Goal: Task Accomplishment & Management: Use online tool/utility

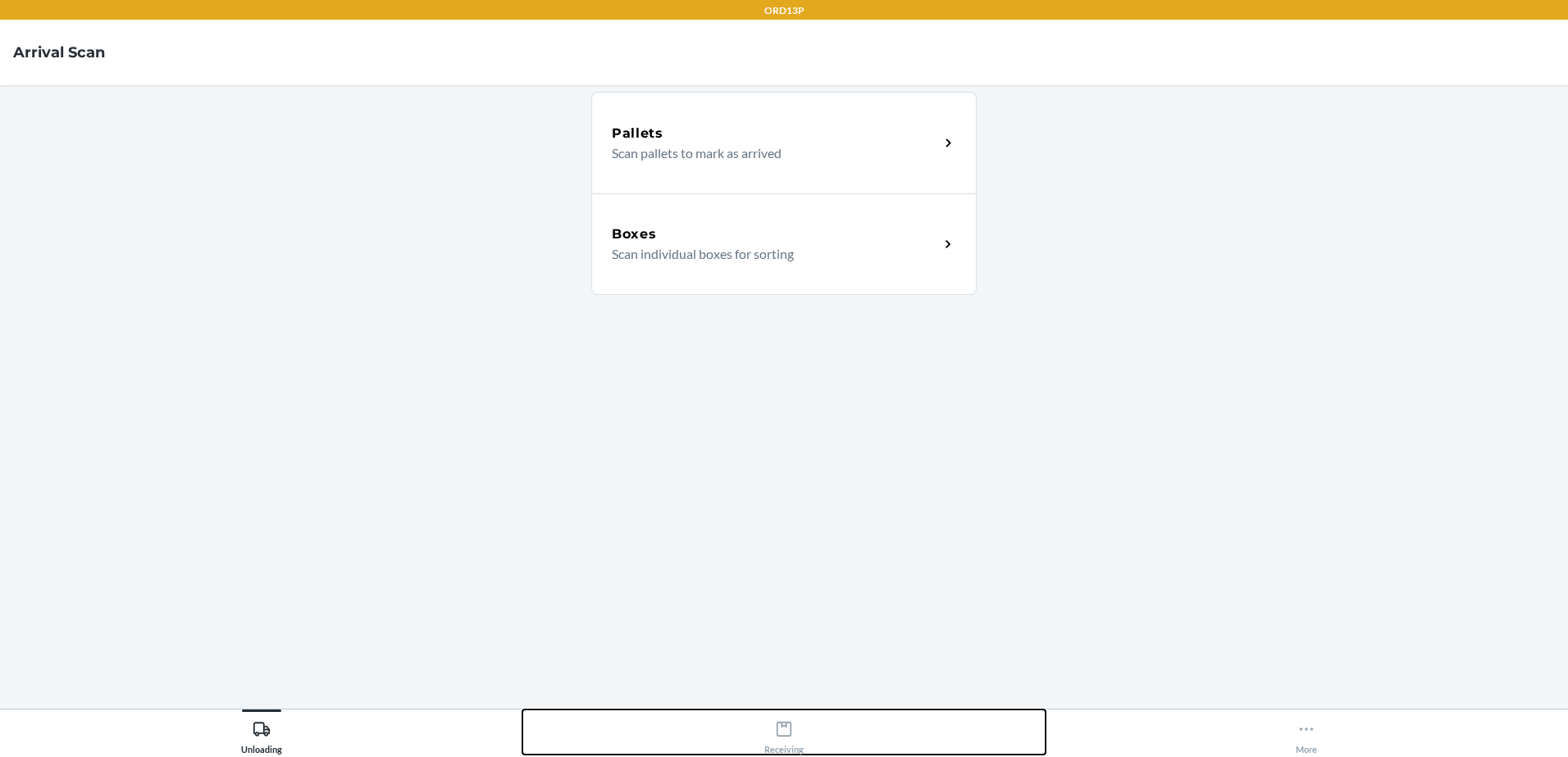
click at [803, 732] on button "Receiving" at bounding box center [783, 732] width 522 height 45
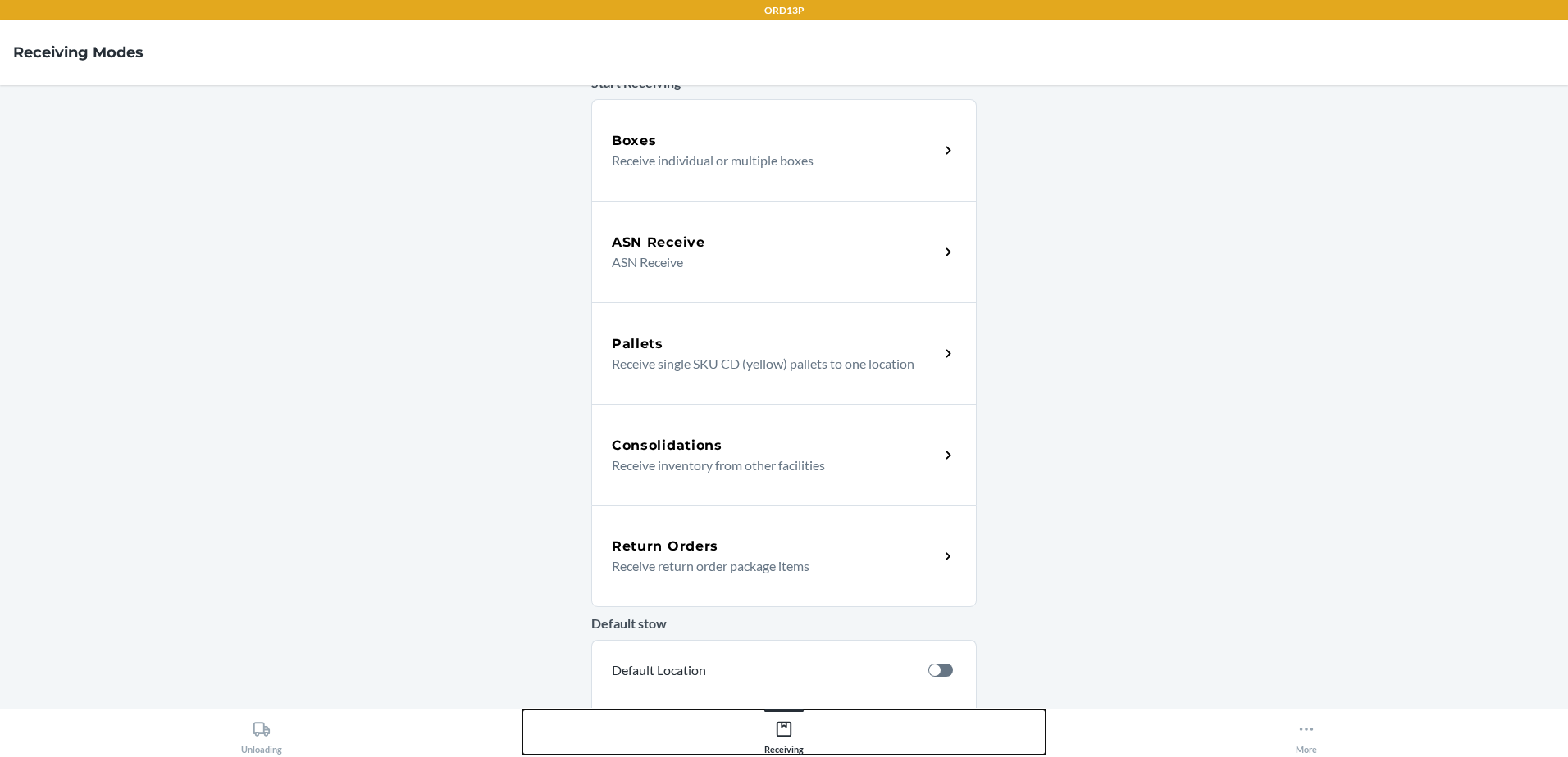
scroll to position [284, 0]
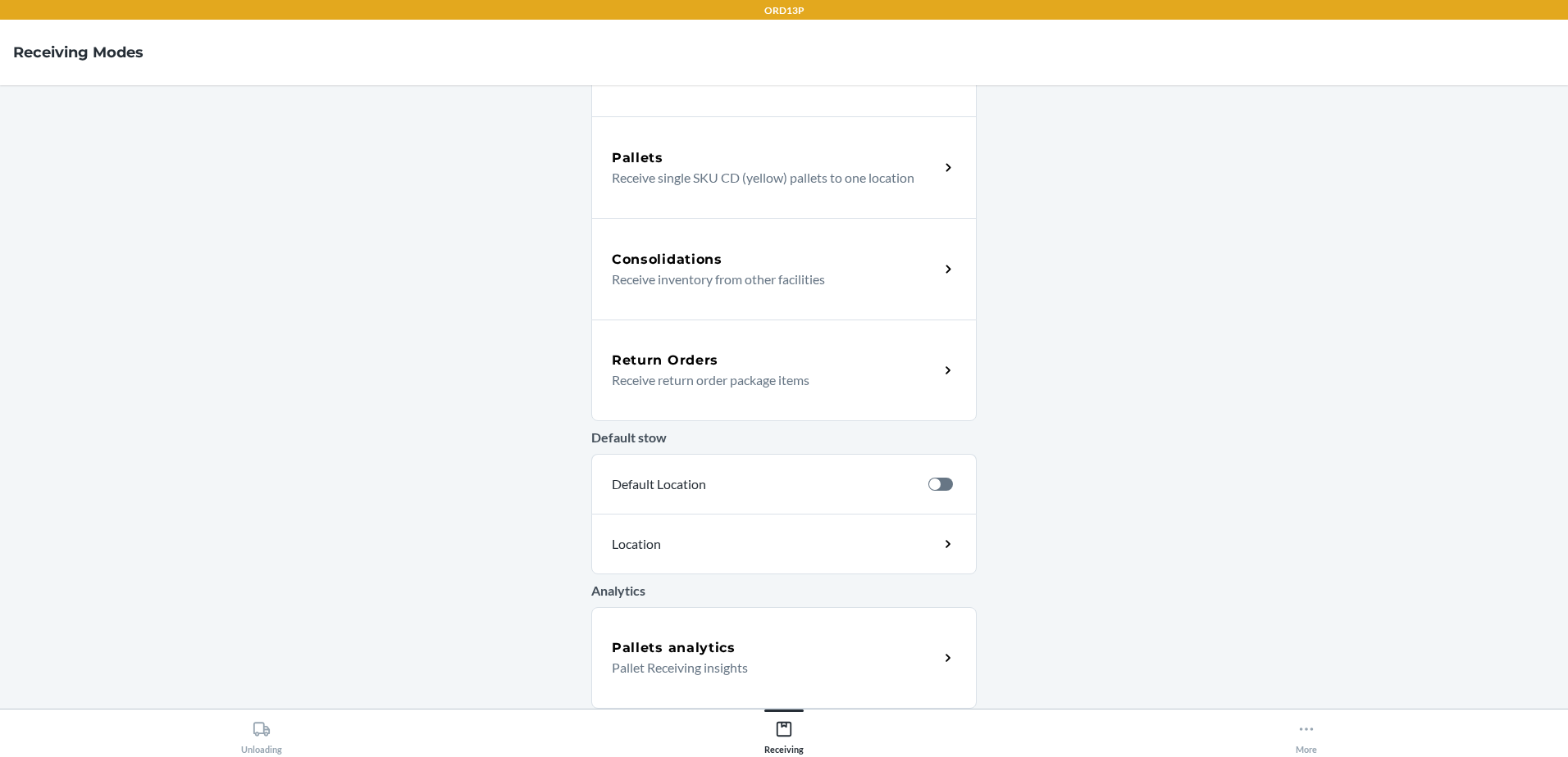
click at [785, 361] on div "Return Orders" at bounding box center [775, 361] width 327 height 20
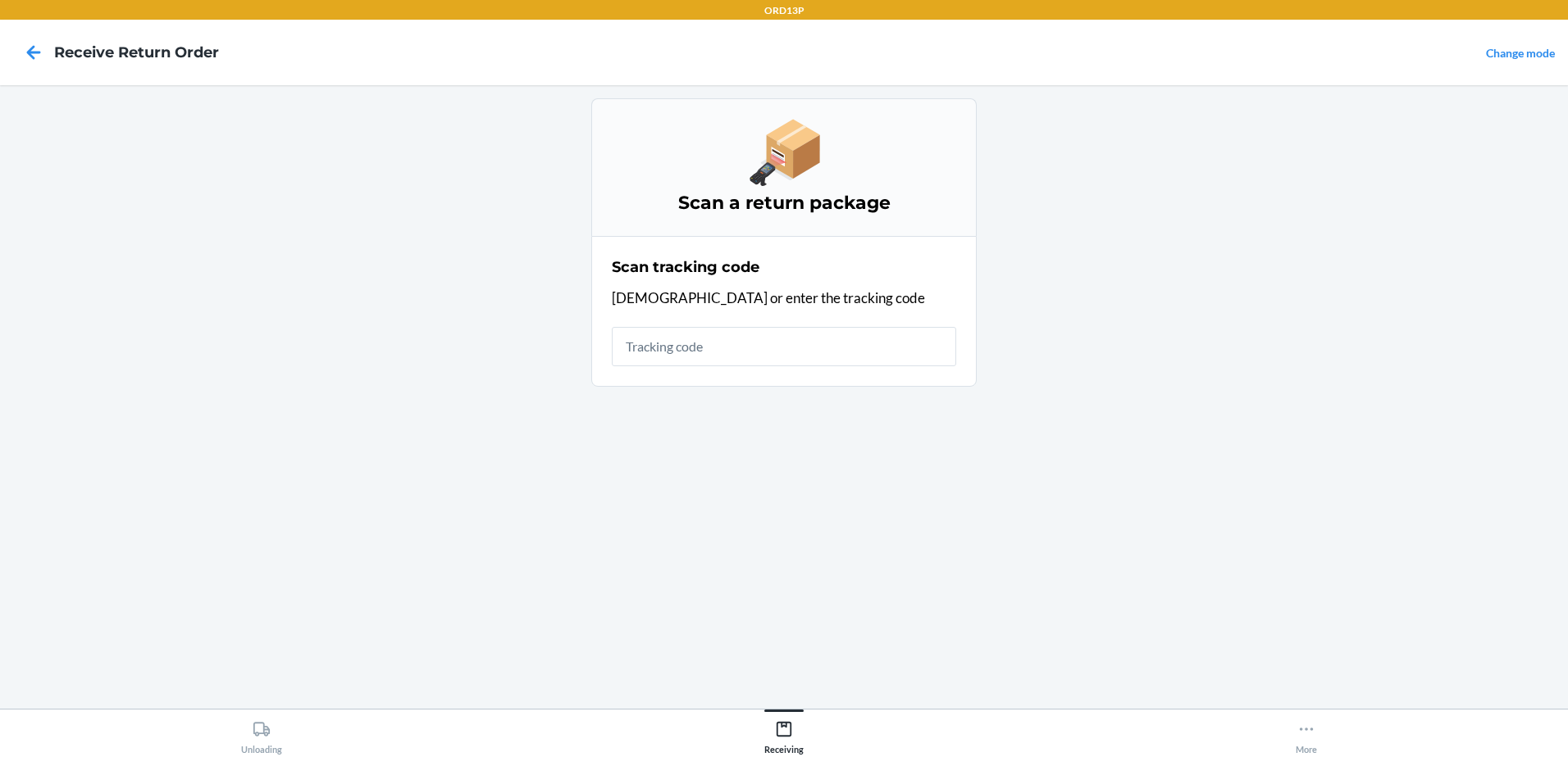
click at [785, 361] on input "text" at bounding box center [784, 347] width 344 height 40
type input "42060018194993022108996"
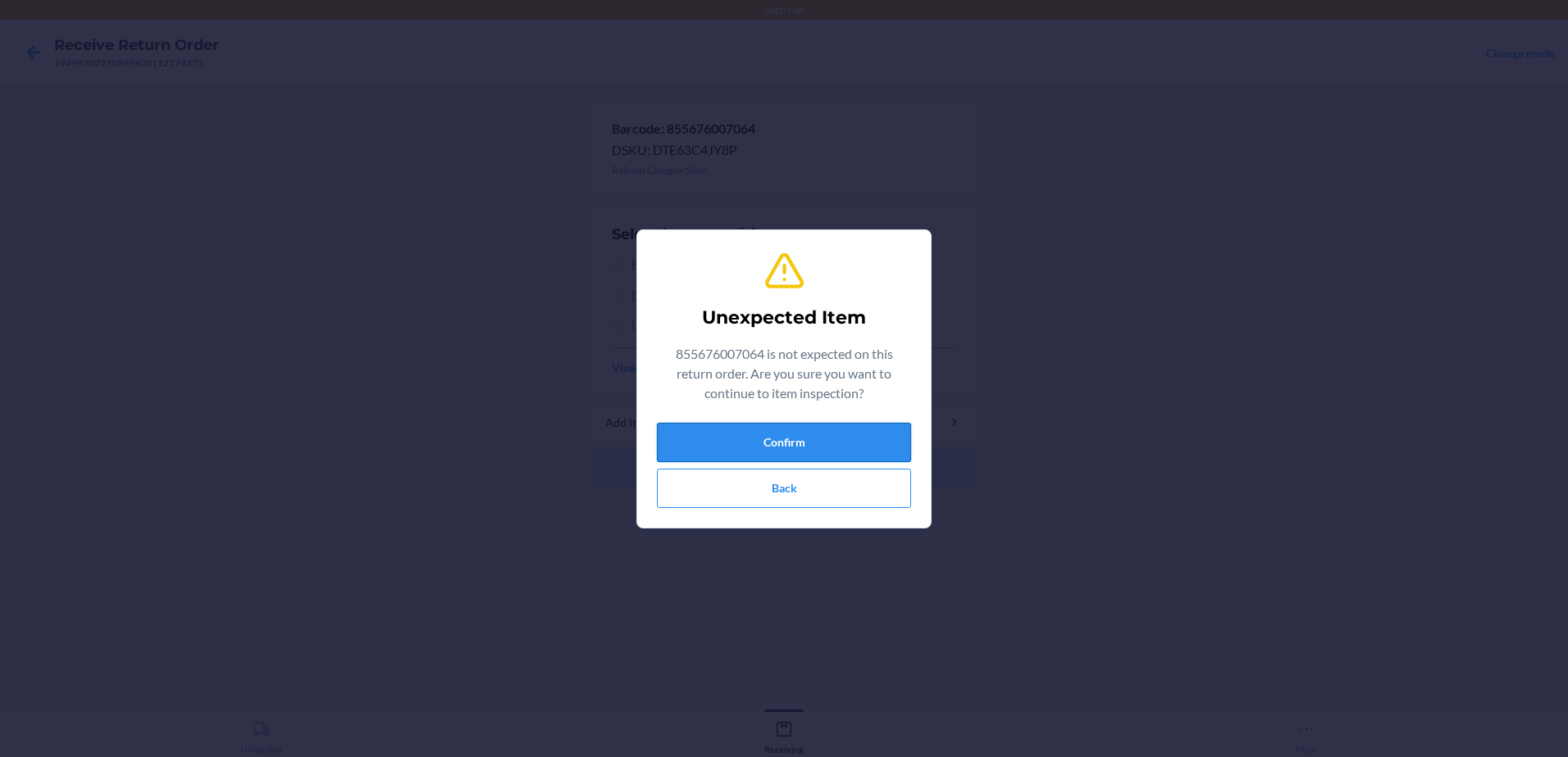
click at [812, 436] on button "Confirm" at bounding box center [784, 443] width 254 height 40
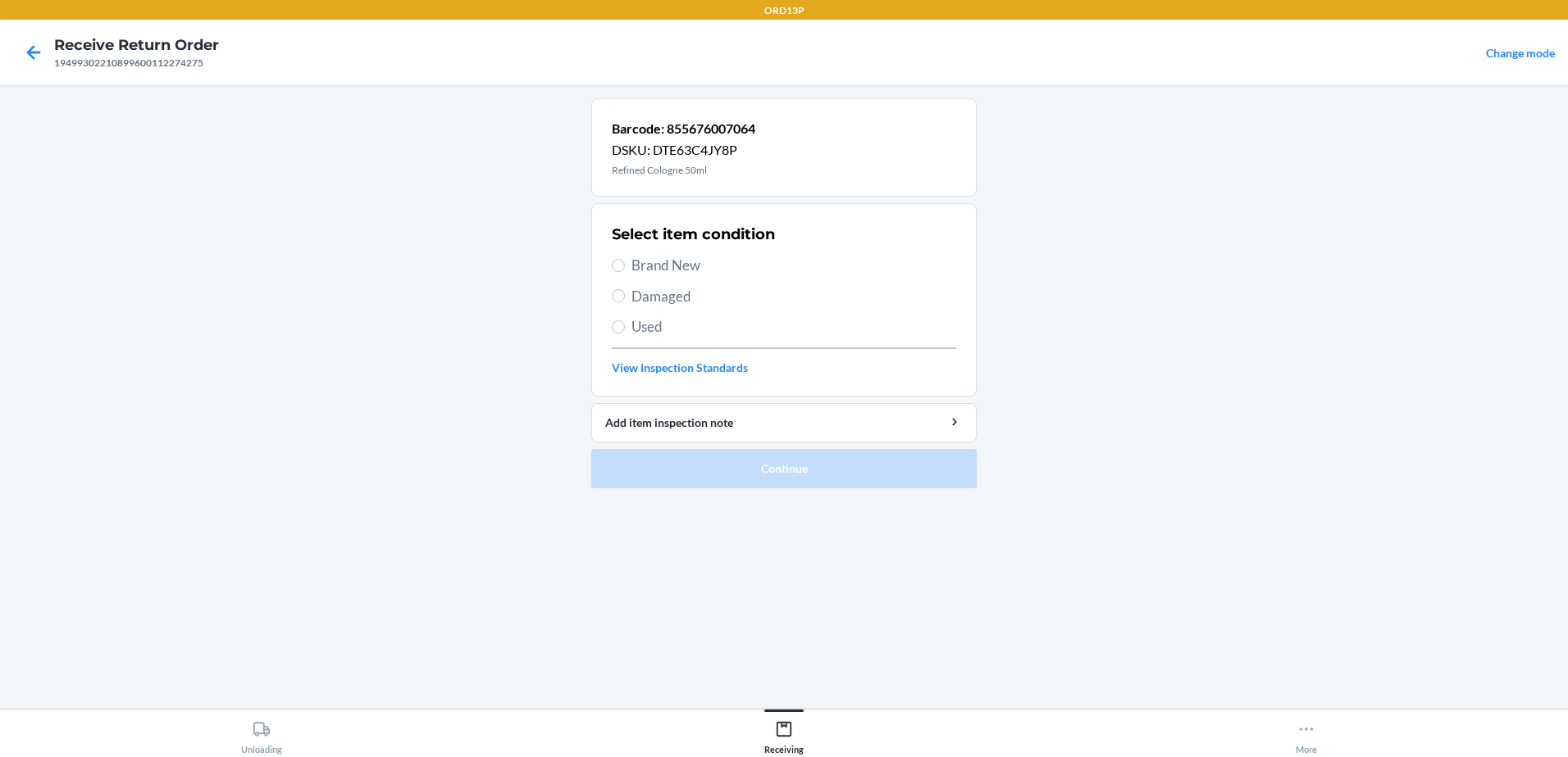
click at [627, 258] on label "Brand New" at bounding box center [784, 266] width 344 height 22
click at [625, 259] on input "Brand New" at bounding box center [618, 265] width 13 height 13
radio input "true"
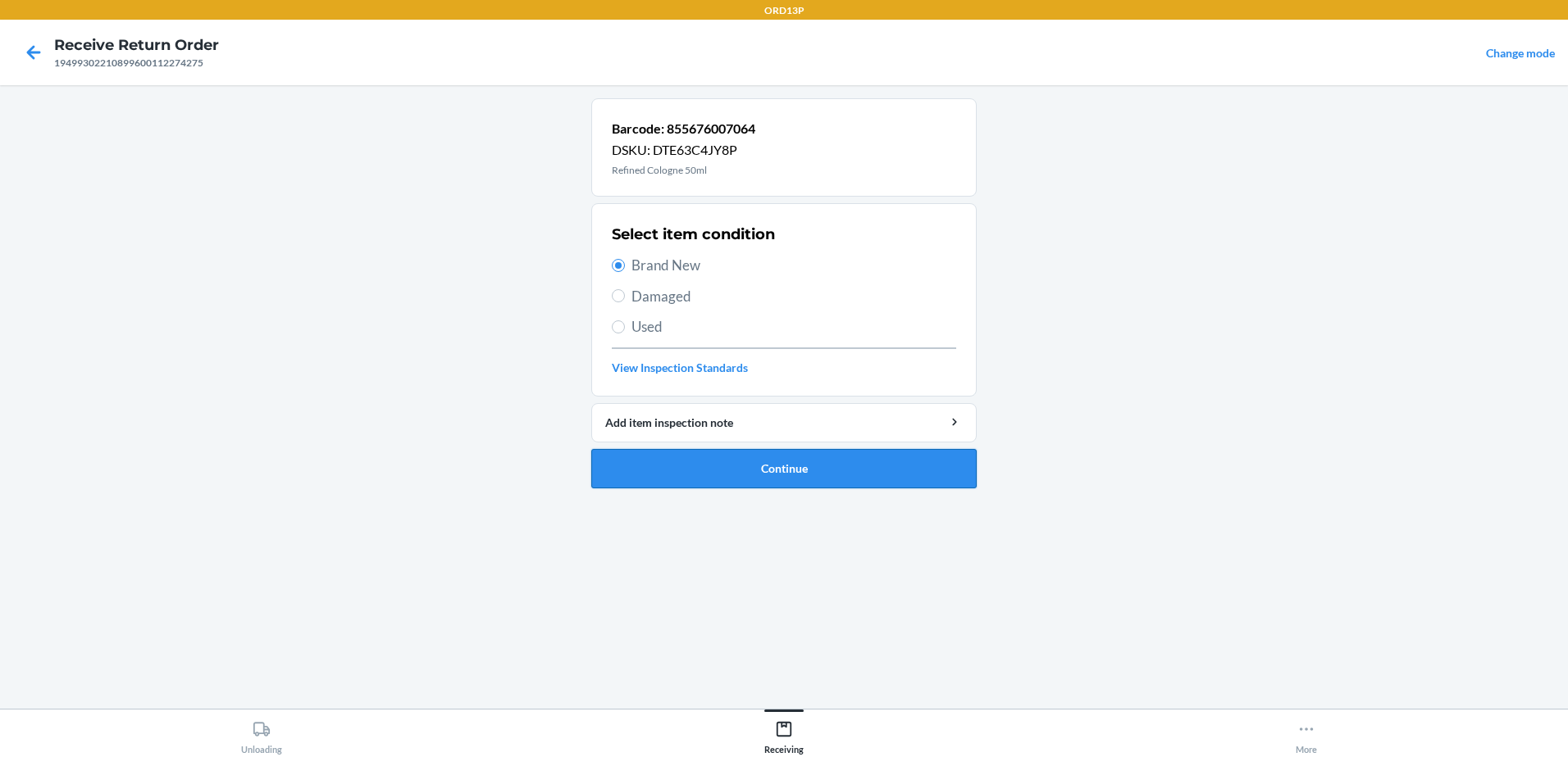
click at [817, 459] on button "Continue" at bounding box center [784, 469] width 385 height 40
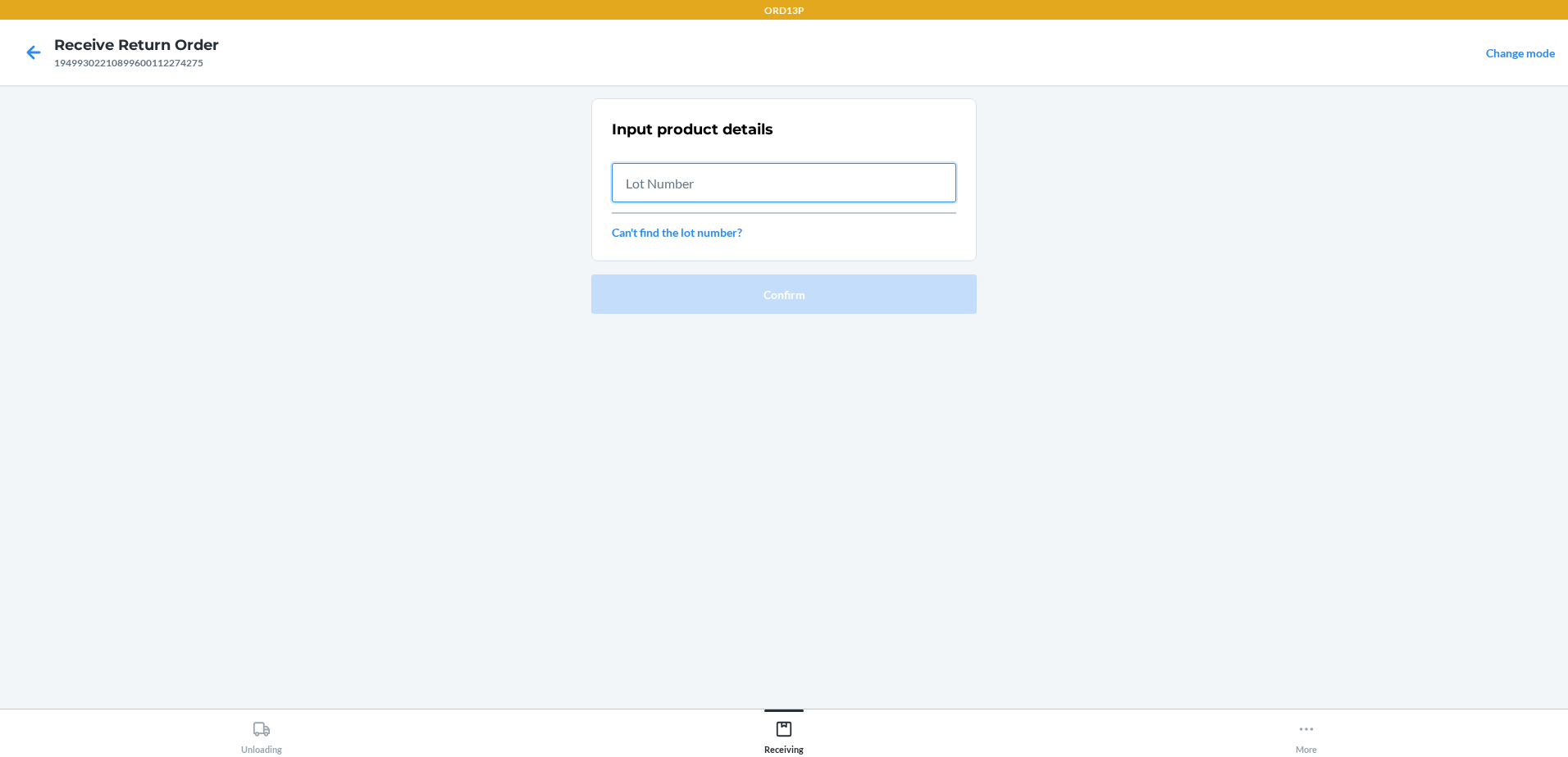
paste input "LOTKM5050"
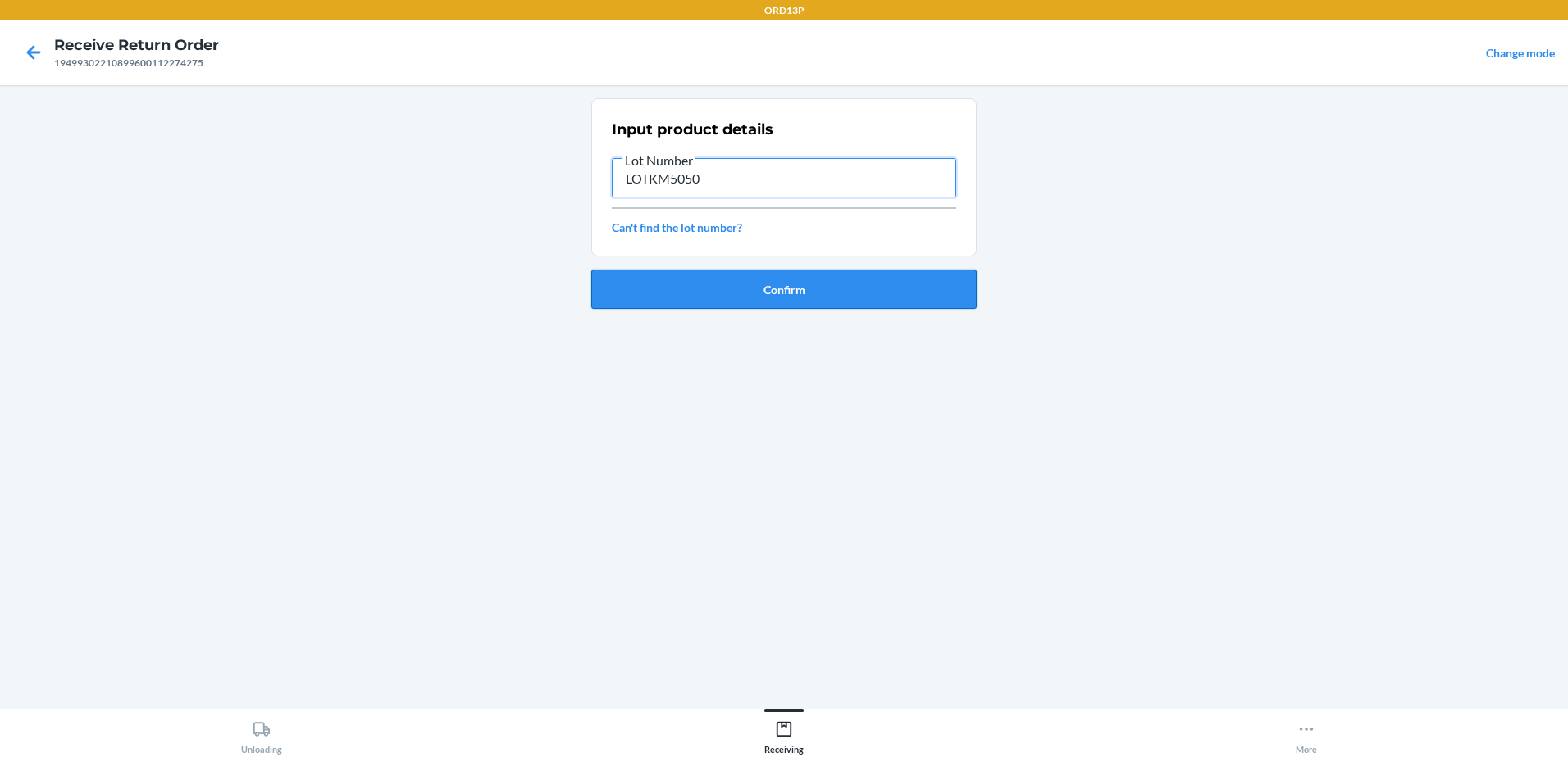
type input "LOTKM5050"
click at [733, 283] on button "Confirm" at bounding box center [784, 289] width 385 height 40
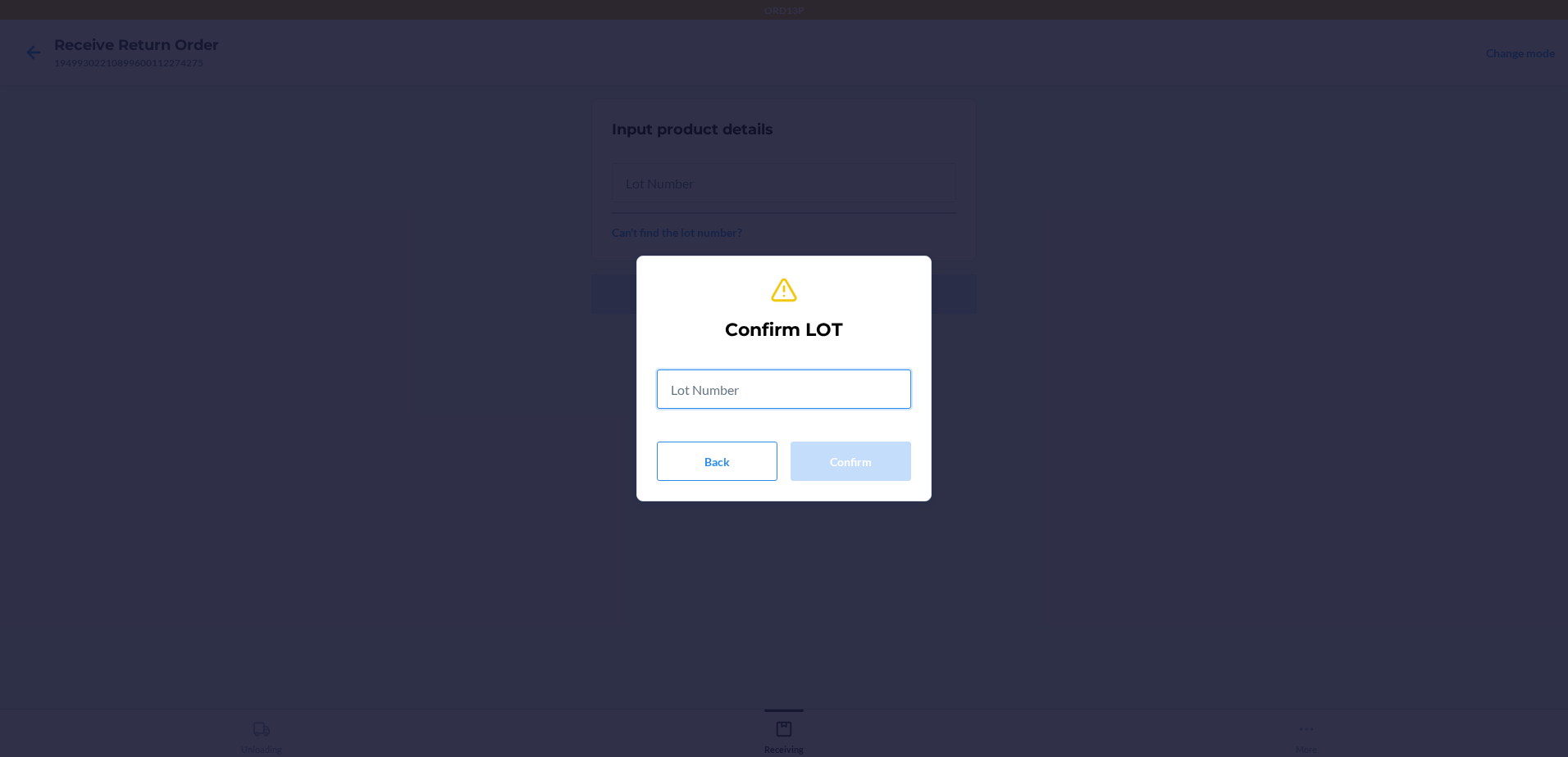
click at [762, 394] on input "text" at bounding box center [784, 390] width 254 height 40
paste input "text"
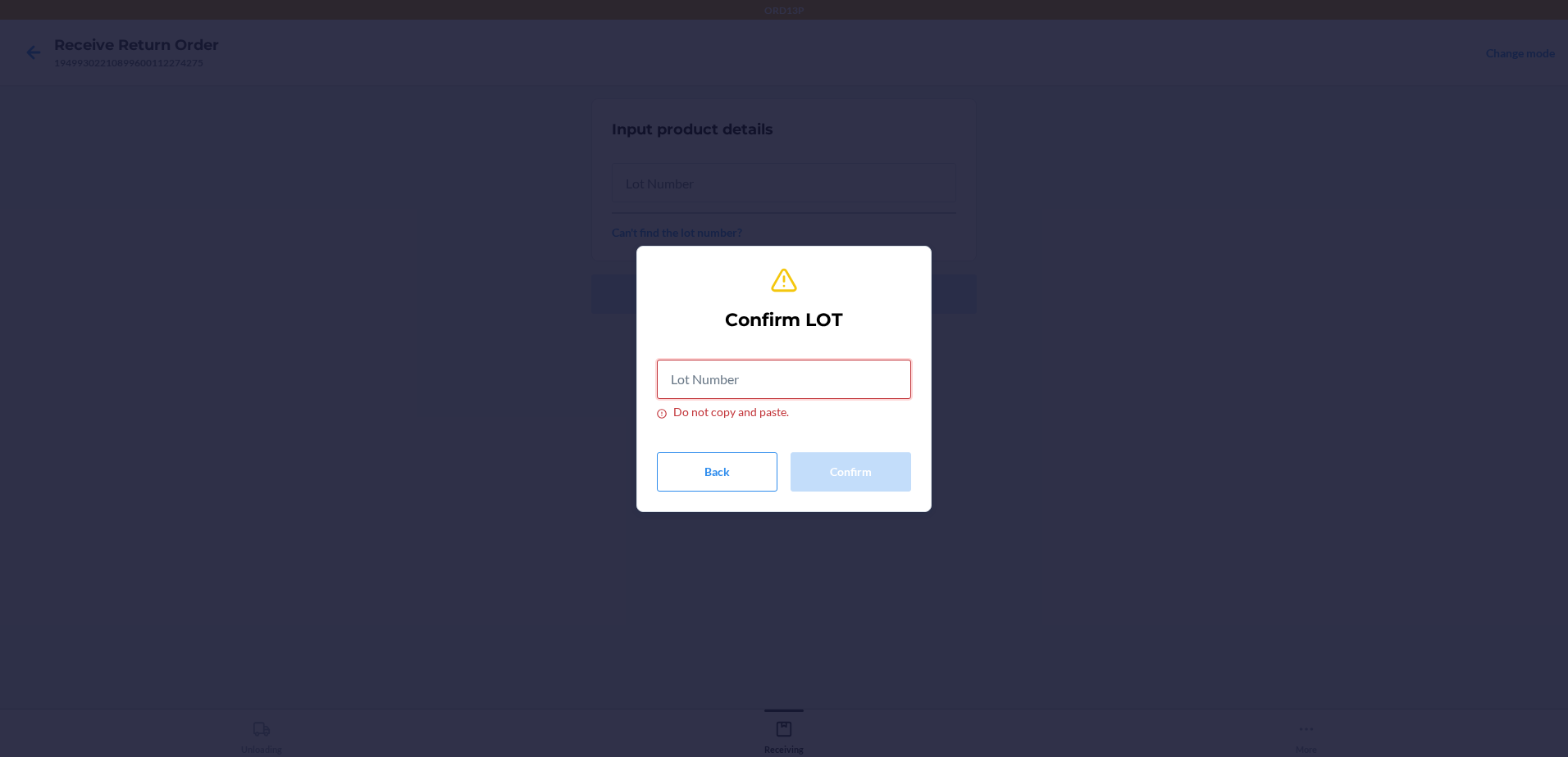
click at [775, 377] on input "Do not copy and paste." at bounding box center [784, 380] width 254 height 40
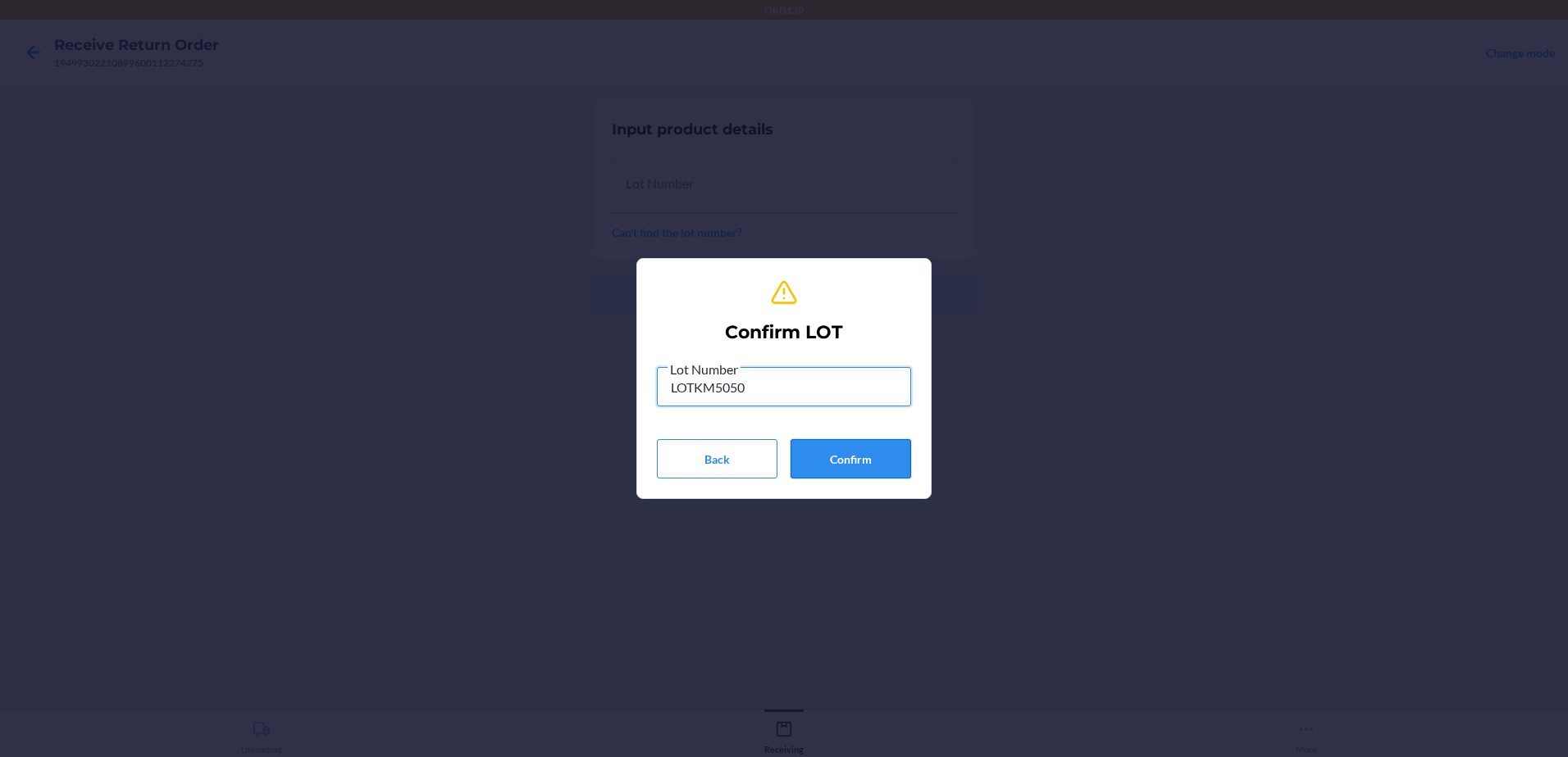
type input "LOTKM5050"
click at [844, 463] on button "Confirm" at bounding box center [851, 459] width 120 height 40
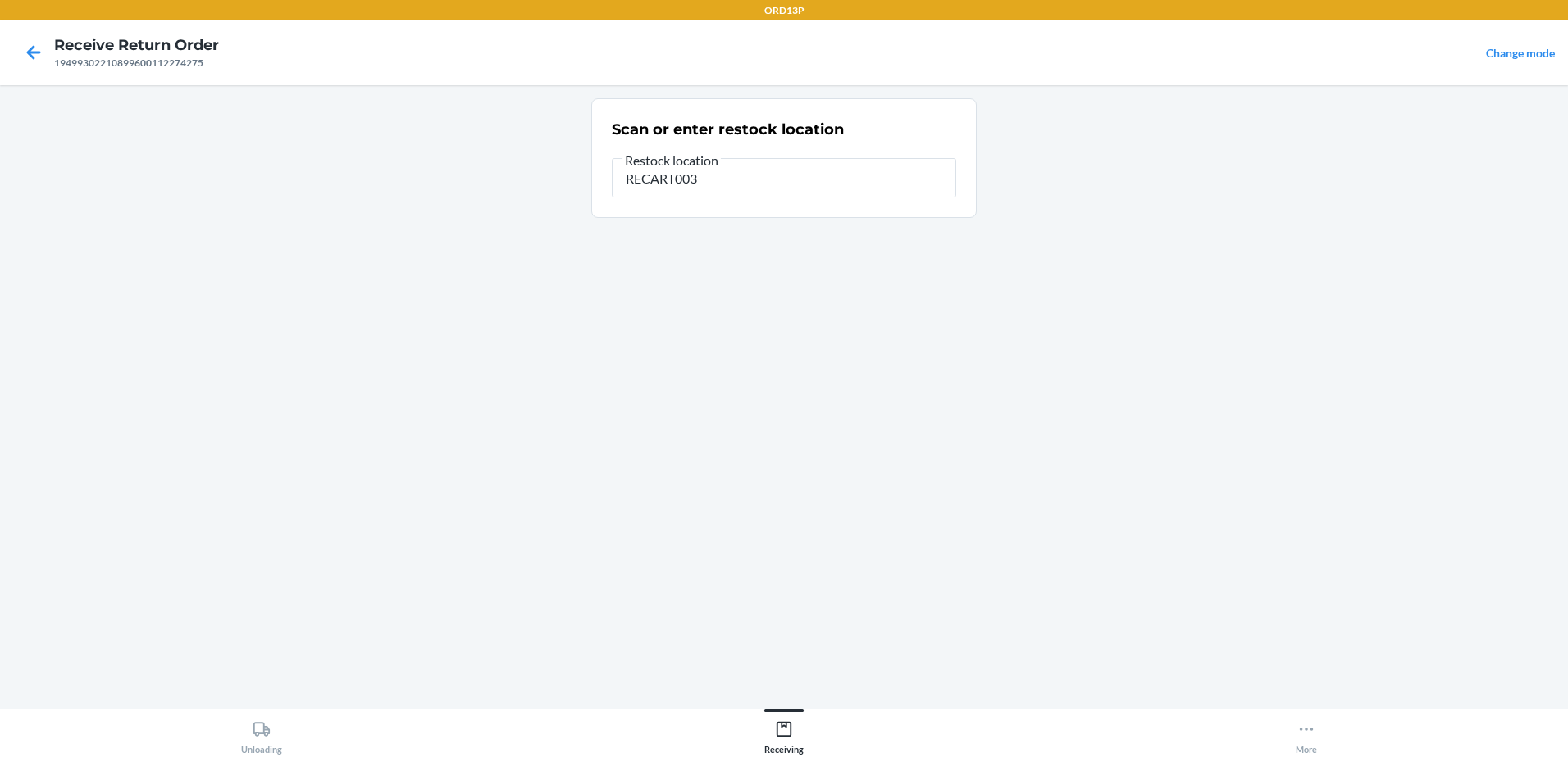
type input "RECART003"
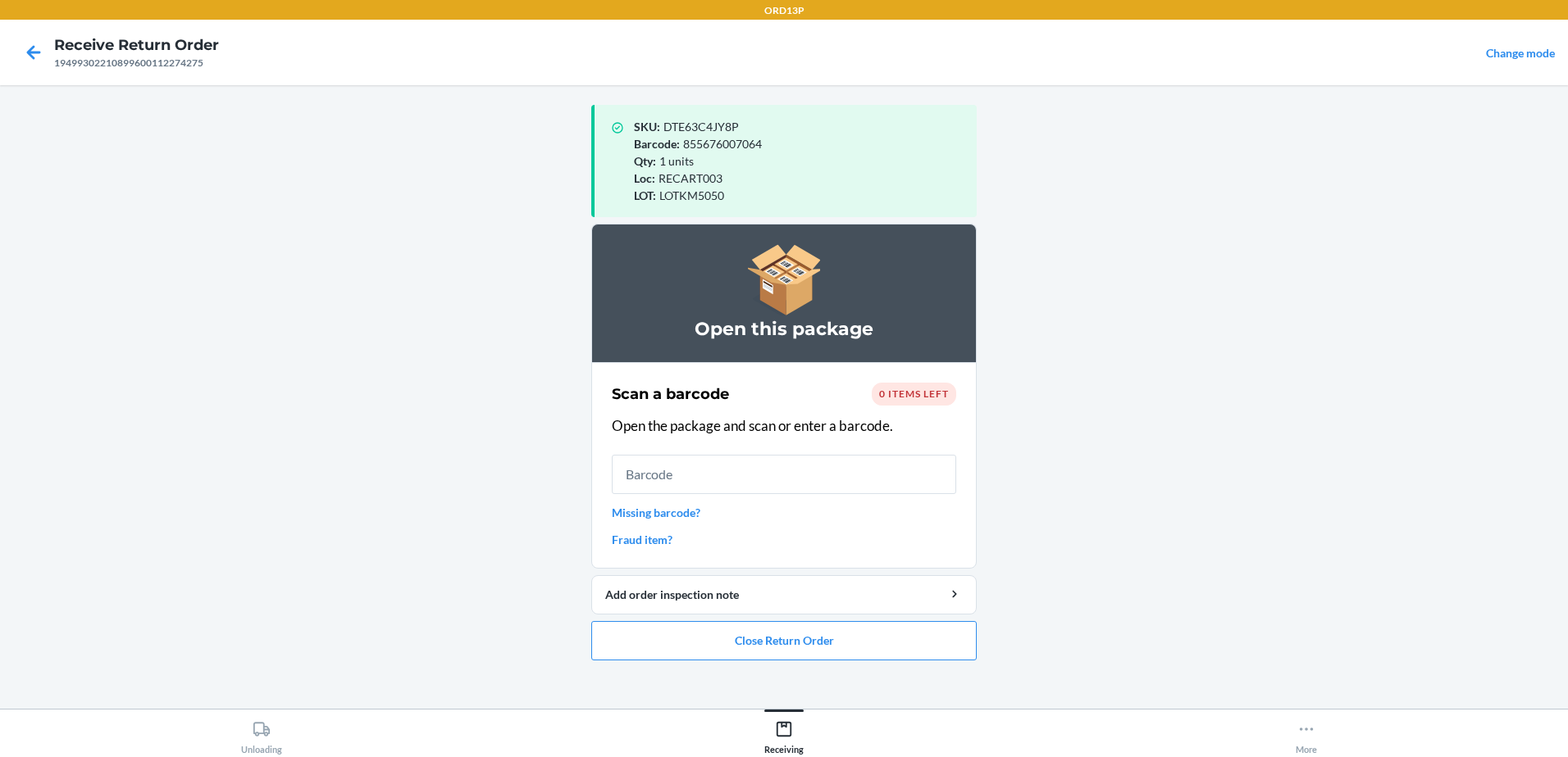
click at [813, 482] on input "text" at bounding box center [784, 475] width 344 height 40
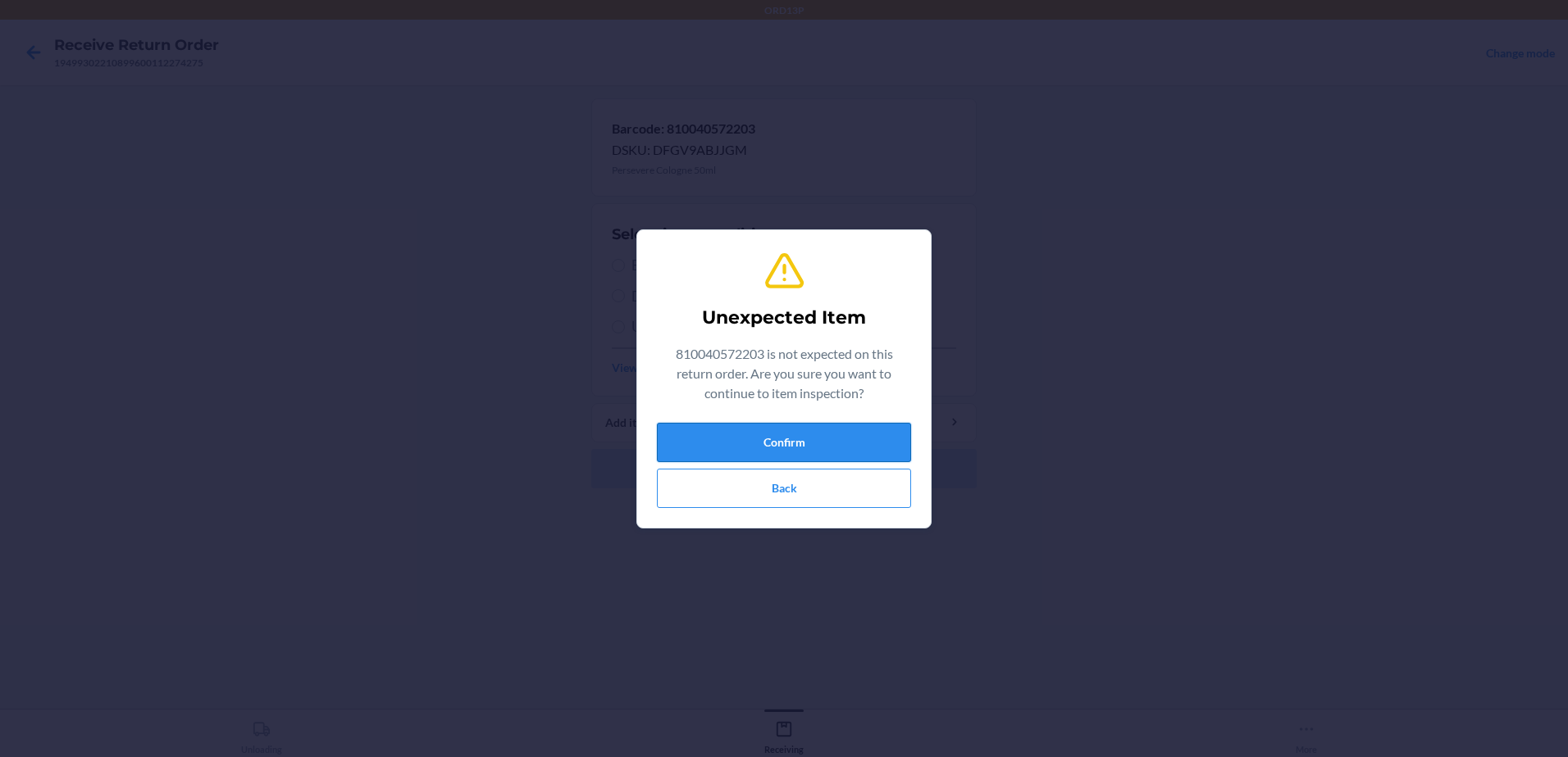
click at [793, 445] on button "Confirm" at bounding box center [784, 443] width 254 height 40
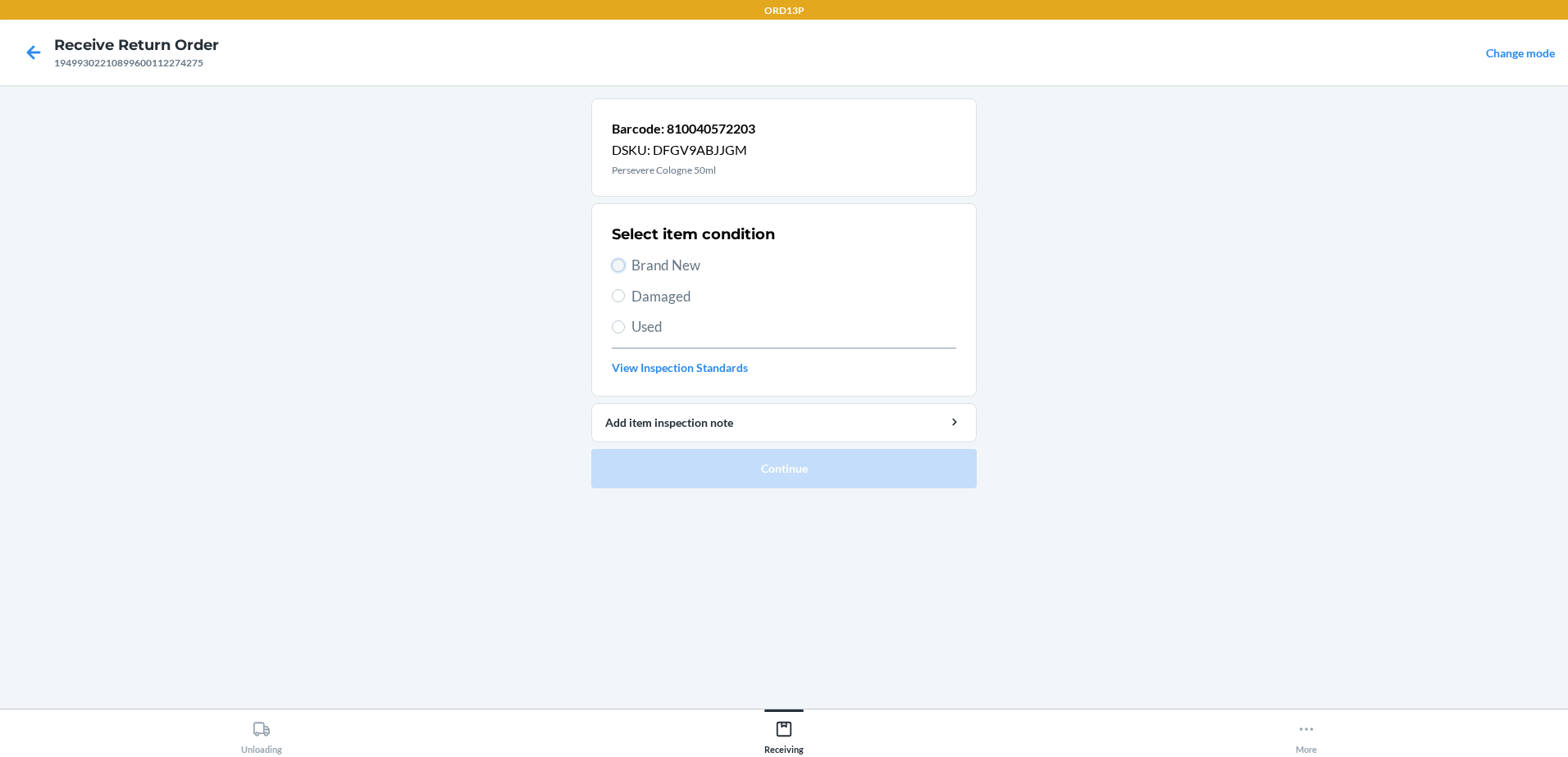
click at [623, 265] on input "Brand New" at bounding box center [618, 265] width 13 height 13
radio input "true"
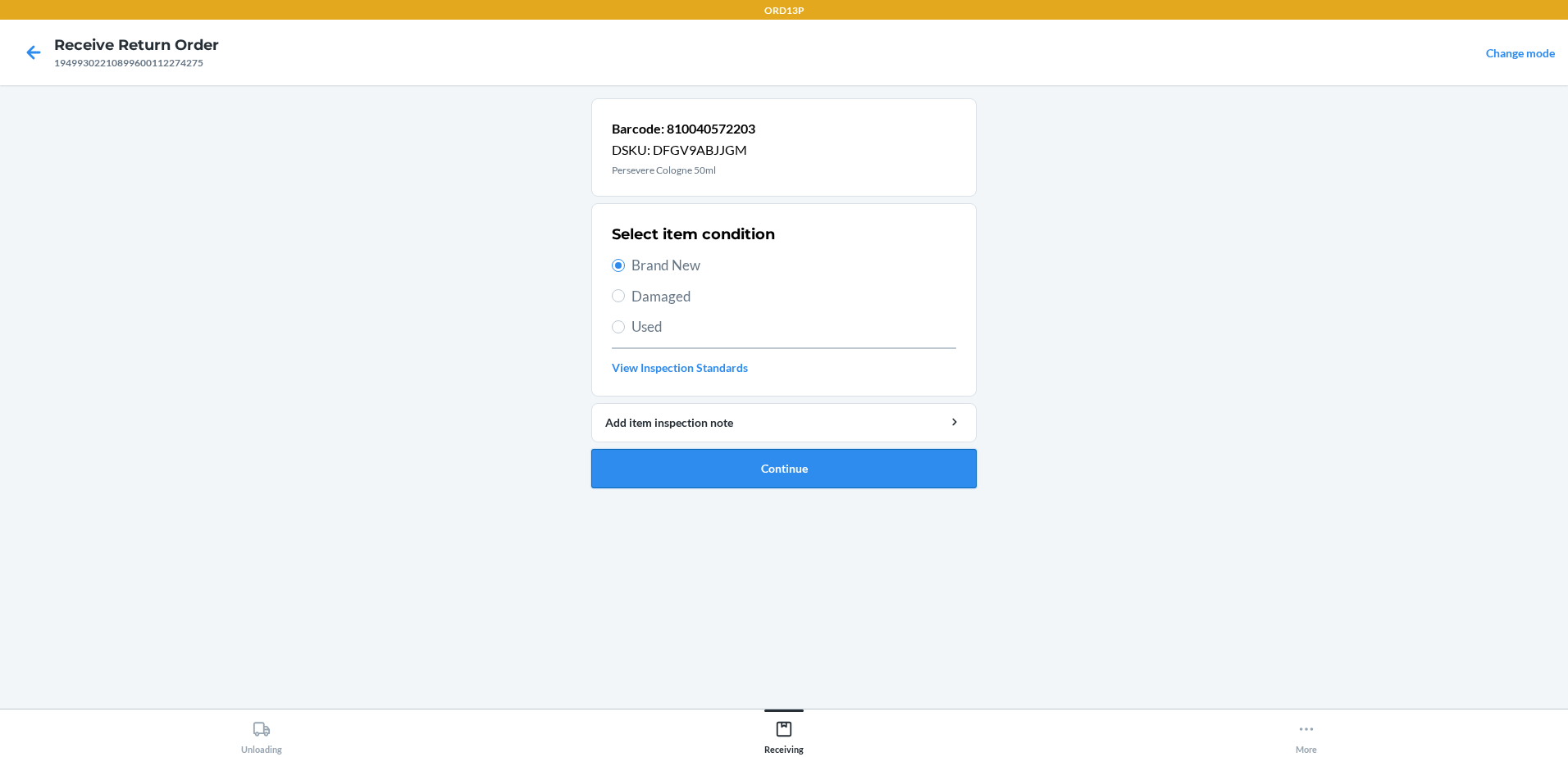
click at [730, 464] on button "Continue" at bounding box center [784, 469] width 385 height 40
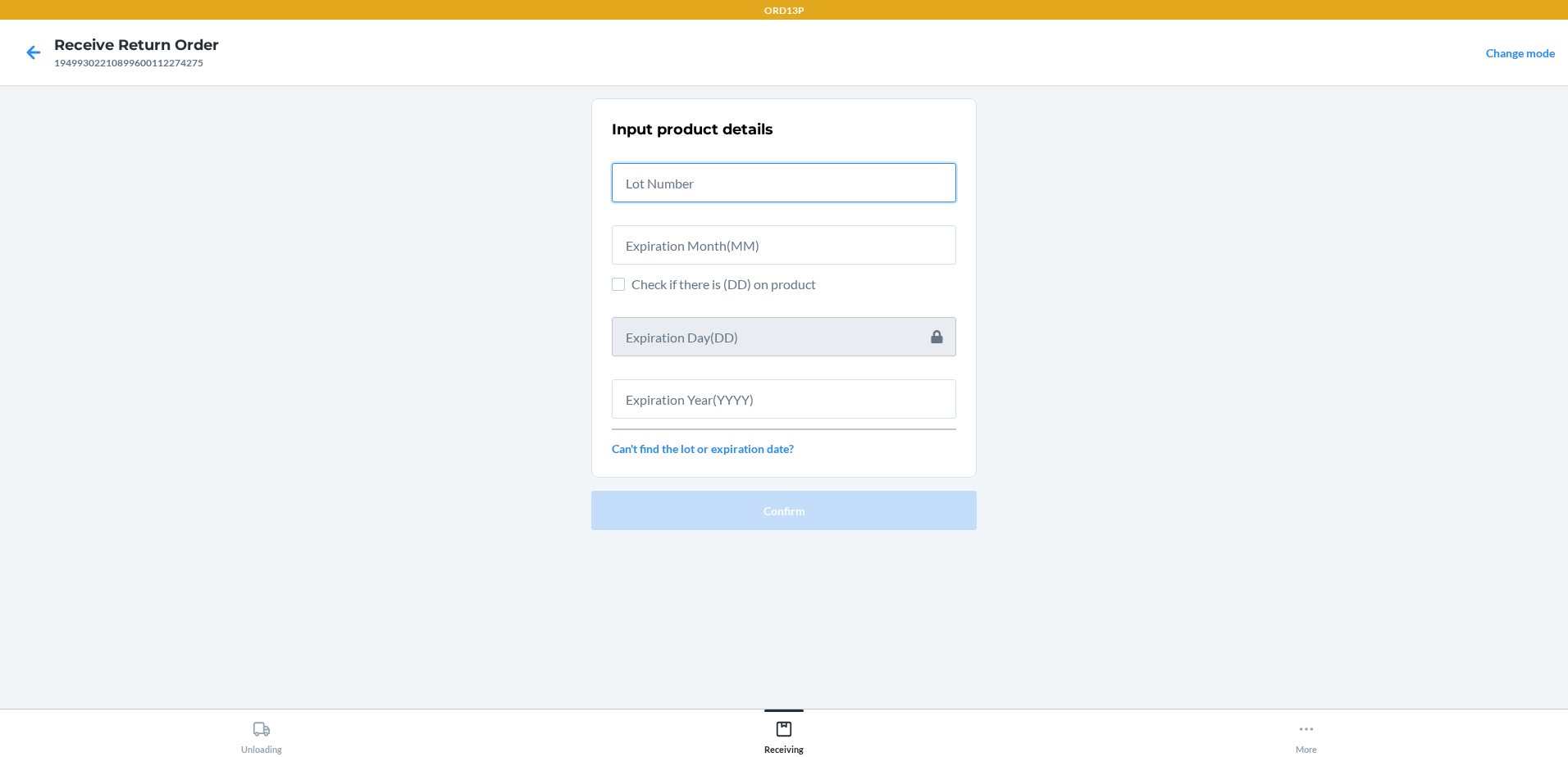
click at [737, 188] on input "text" at bounding box center [784, 183] width 344 height 40
click at [35, 53] on icon at bounding box center [34, 52] width 14 height 14
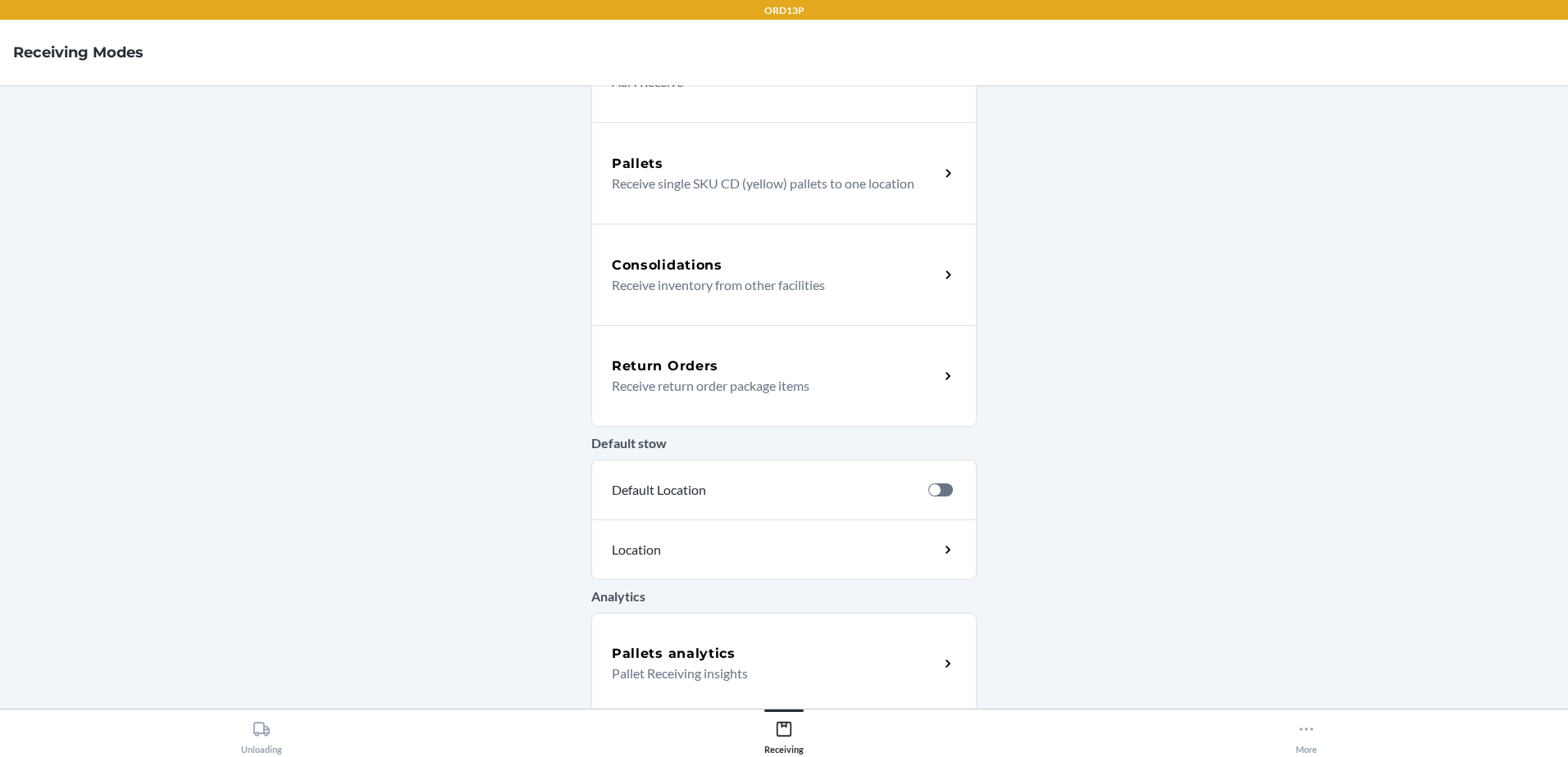
scroll to position [284, 0]
click at [709, 388] on p "Receive return order package items" at bounding box center [769, 381] width 314 height 20
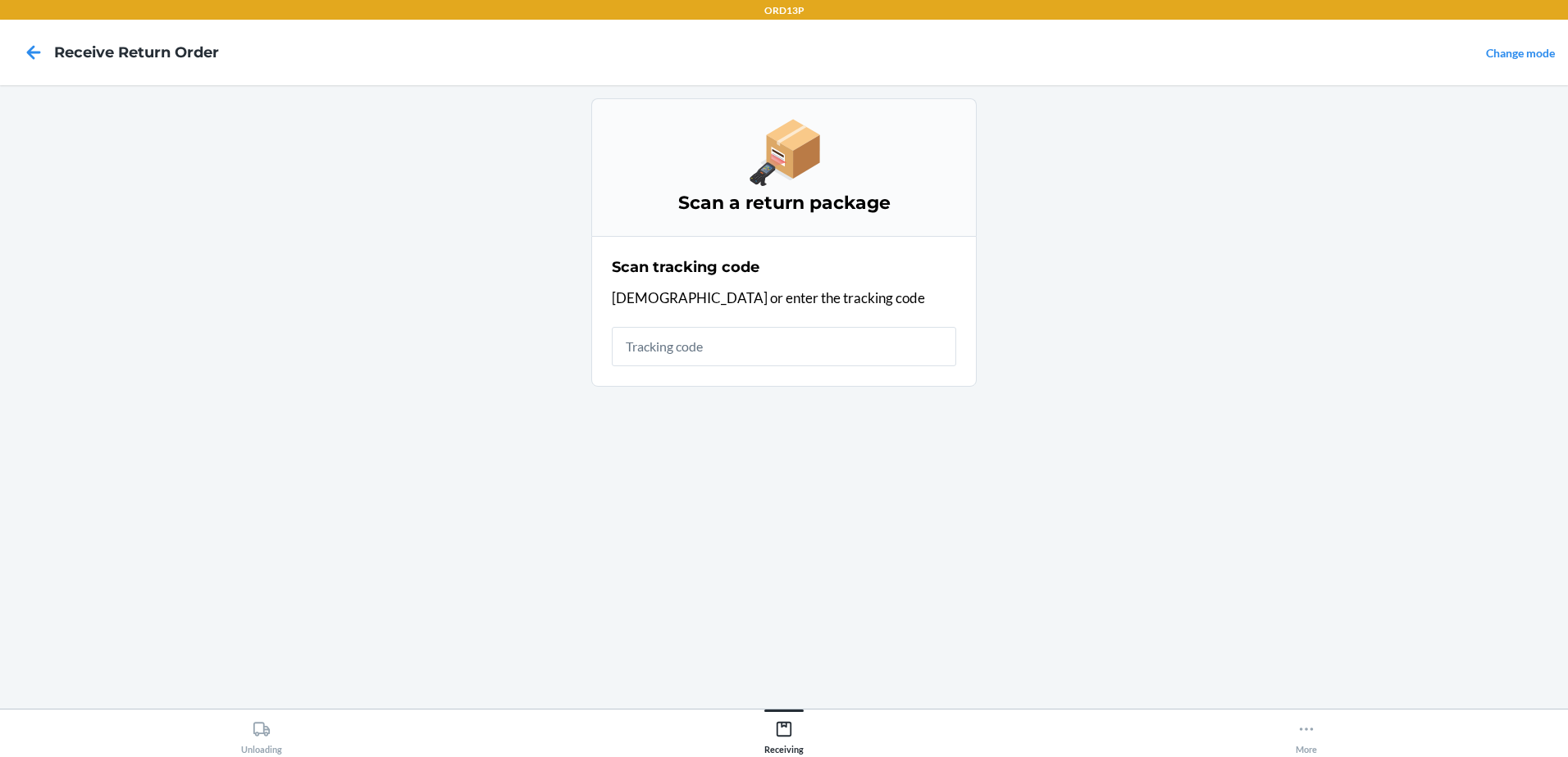
click at [718, 352] on input "text" at bounding box center [784, 347] width 344 height 40
type input "420600181949930221089960011227"
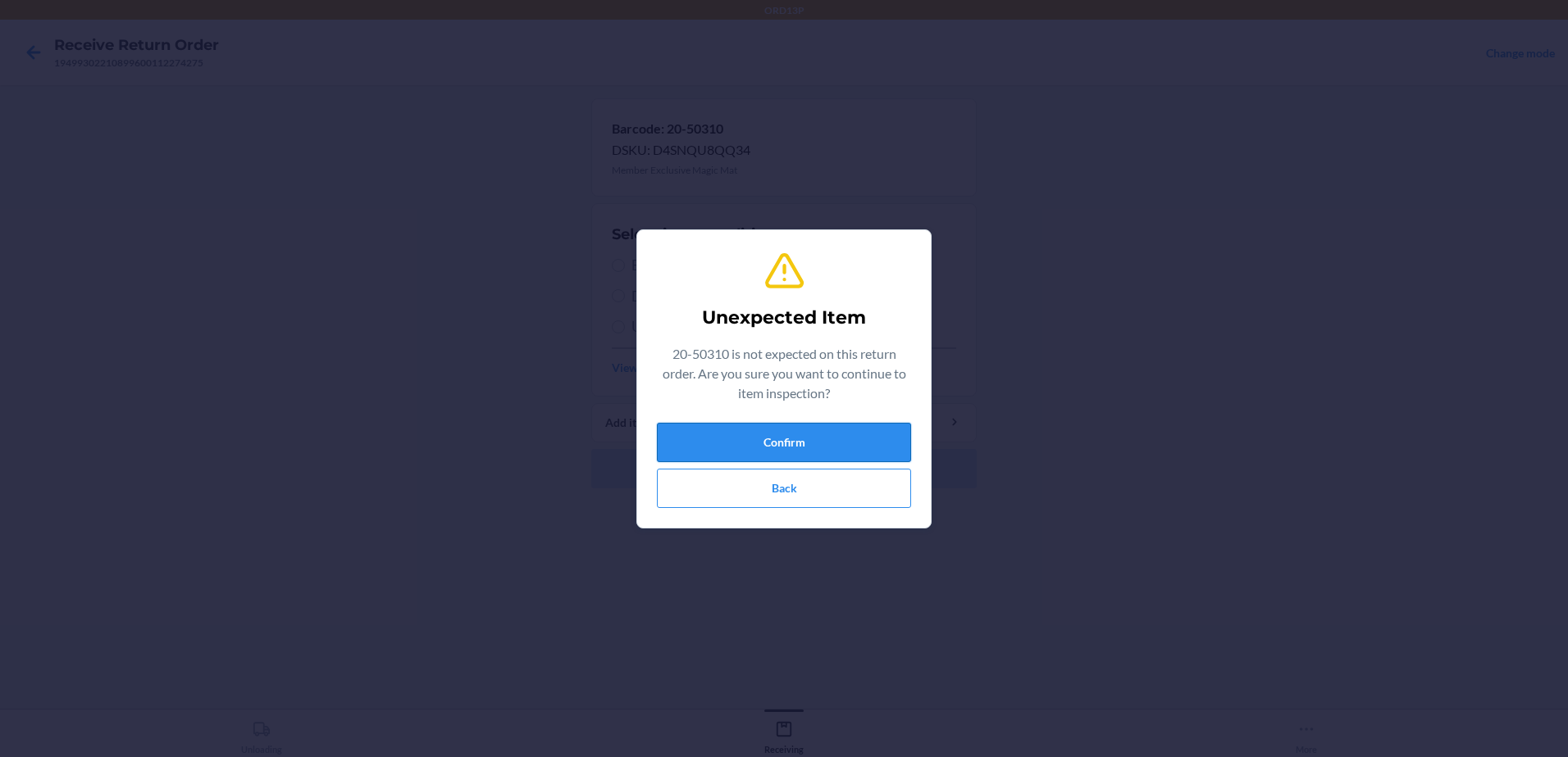
click at [726, 445] on button "Confirm" at bounding box center [784, 443] width 254 height 40
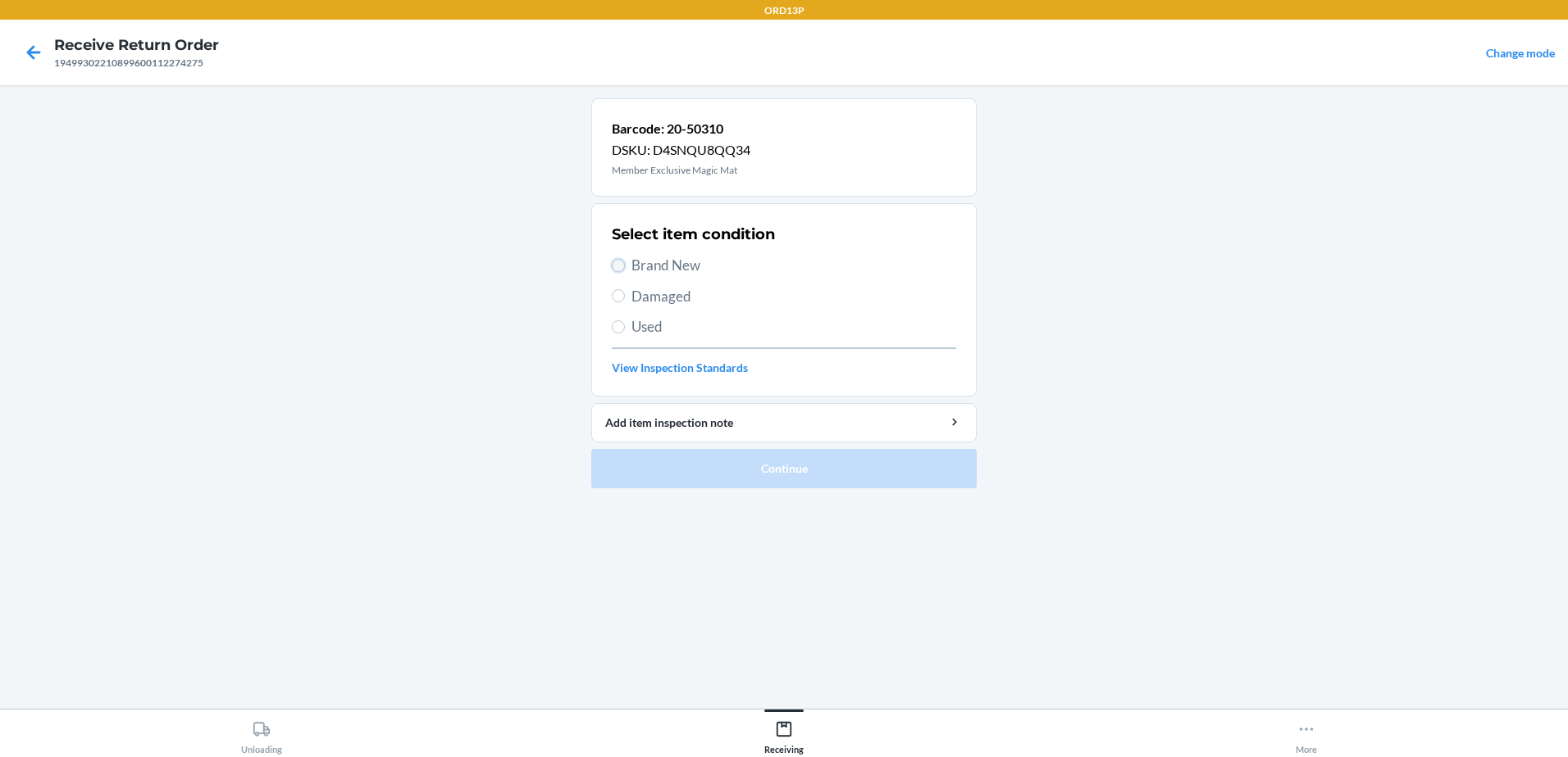
click at [616, 268] on input "Brand New" at bounding box center [618, 265] width 13 height 13
radio input "true"
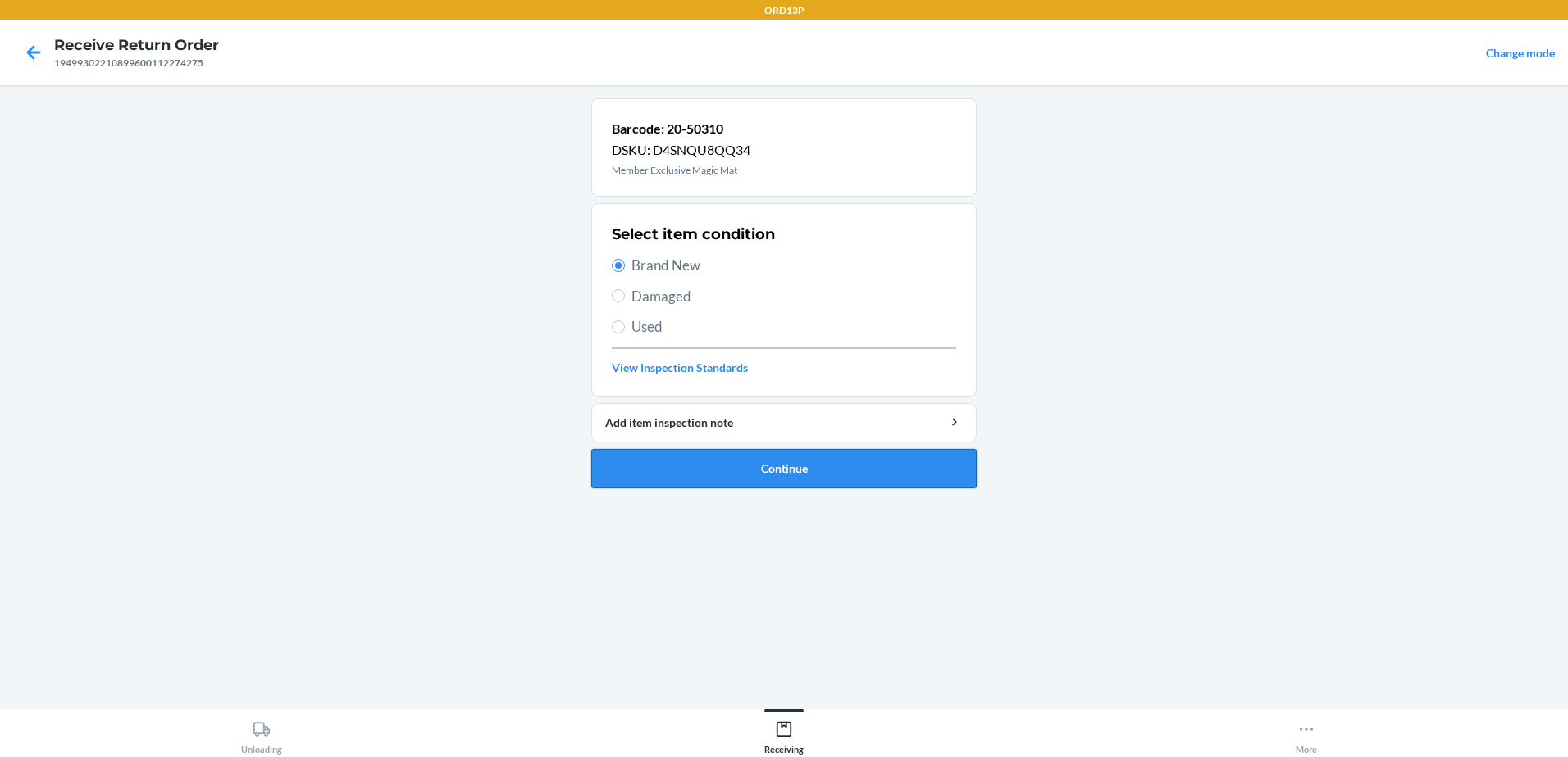
click at [731, 456] on button "Continue" at bounding box center [784, 469] width 385 height 40
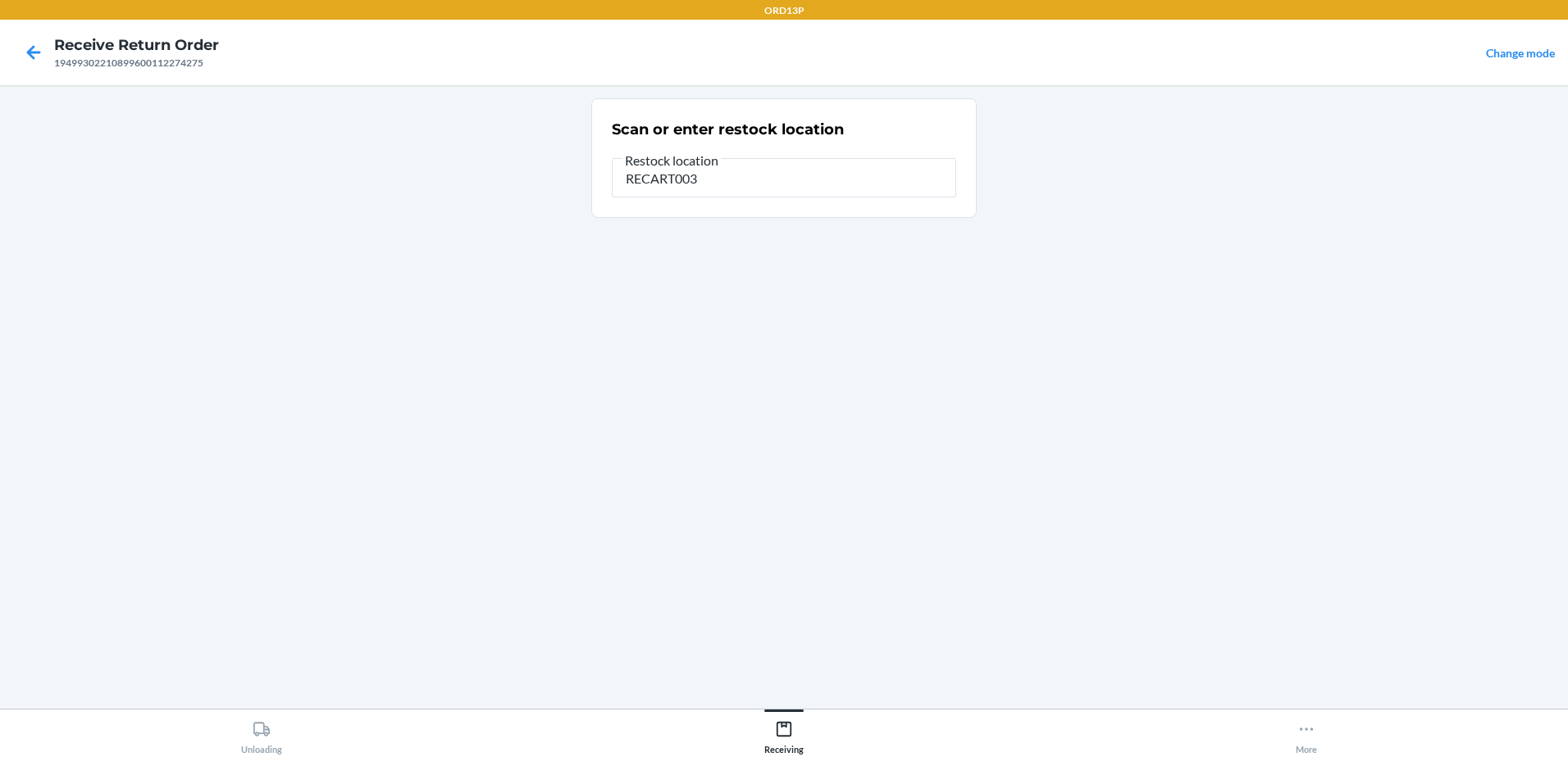
type input "RECART003"
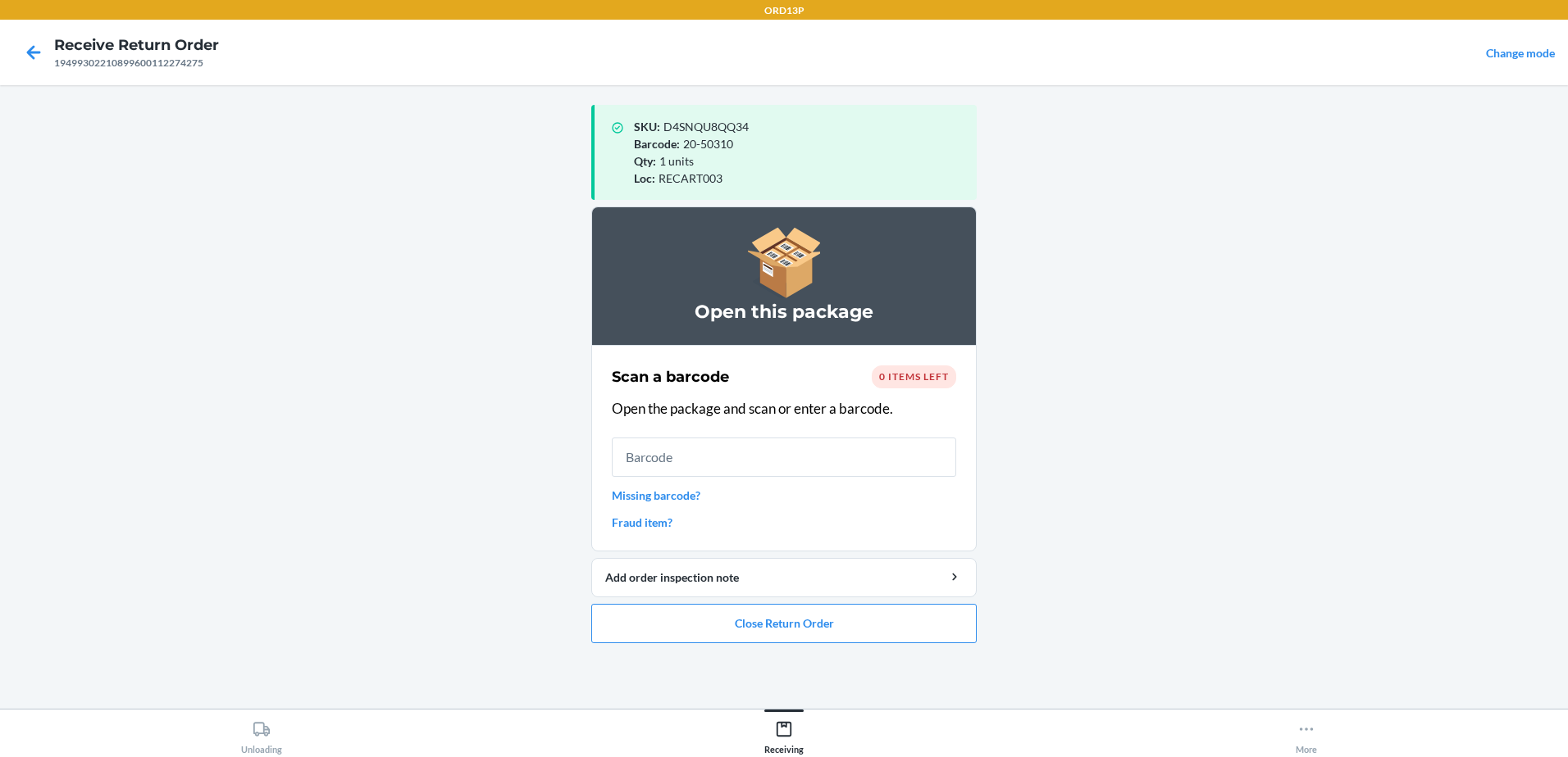
click at [765, 455] on input "text" at bounding box center [784, 457] width 344 height 40
